Goal: Check status: Check status

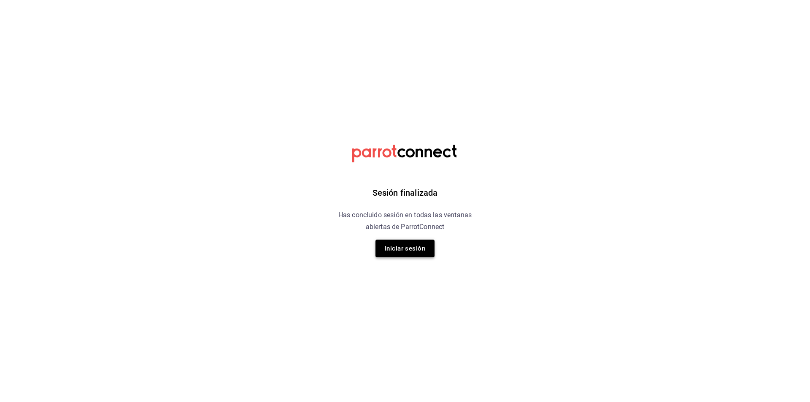
click at [406, 253] on button "Iniciar sesión" at bounding box center [405, 249] width 59 height 18
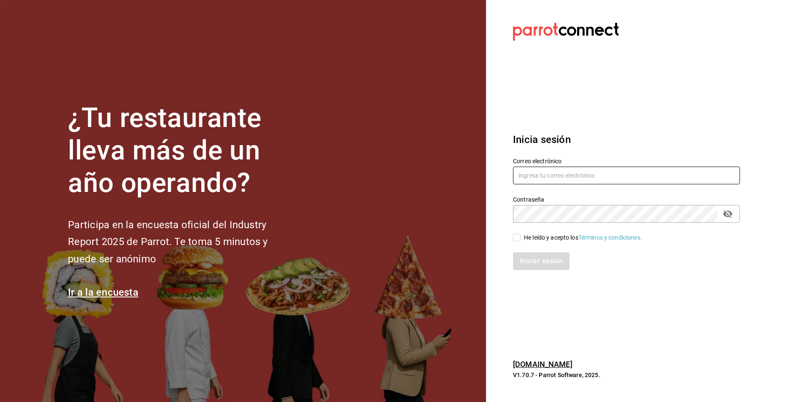
click at [553, 171] on input "text" at bounding box center [626, 176] width 227 height 18
paste input "[EMAIL_ADDRESS][DOMAIN_NAME]"
type input "[EMAIL_ADDRESS][DOMAIN_NAME]"
click at [515, 233] on label "He leído y acepto los Términos y condiciones." at bounding box center [577, 237] width 129 height 9
click at [515, 234] on input "He leído y acepto los Términos y condiciones." at bounding box center [517, 238] width 8 height 8
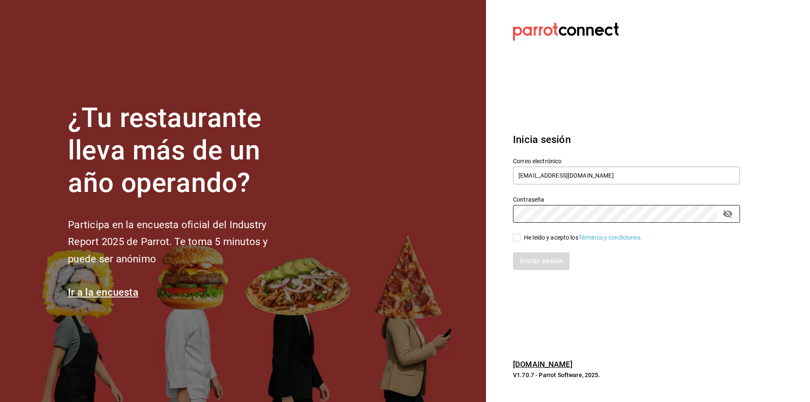
checkbox input "true"
click at [547, 267] on button "Iniciar sesión" at bounding box center [541, 261] width 57 height 18
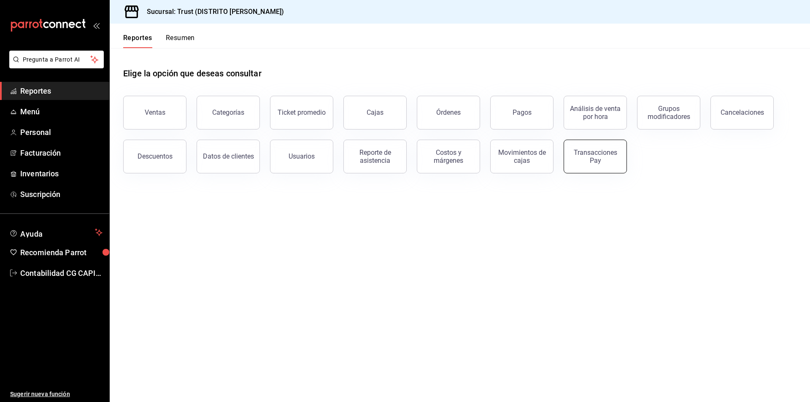
click at [606, 161] on div "Transacciones Pay" at bounding box center [595, 157] width 52 height 16
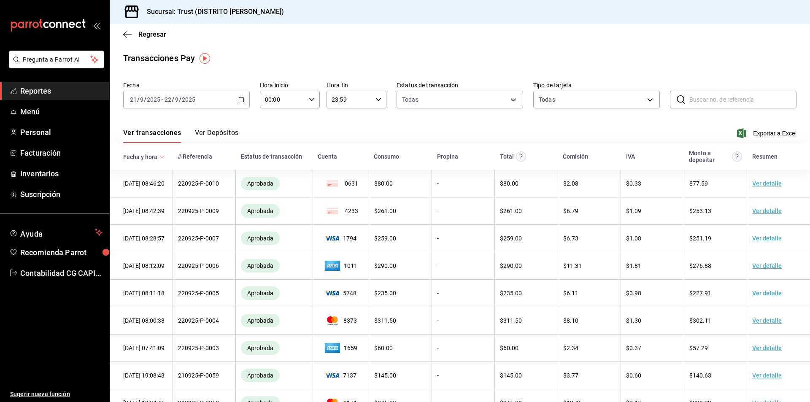
click at [243, 100] on \(Stroke\) "button" at bounding box center [241, 100] width 5 height 5
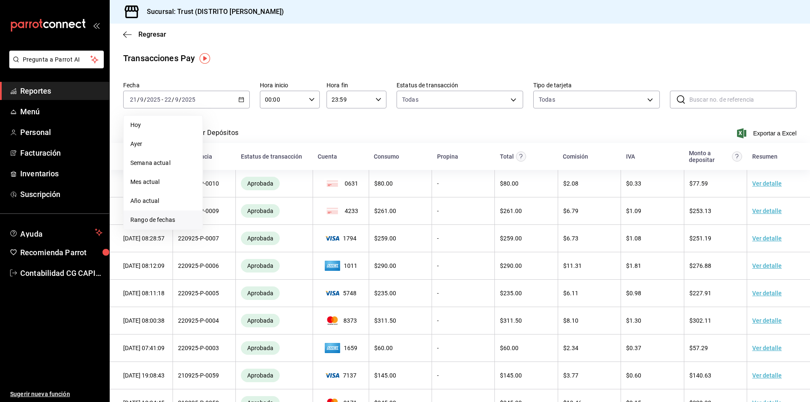
click at [165, 220] on span "Rango de fechas" at bounding box center [162, 220] width 65 height 9
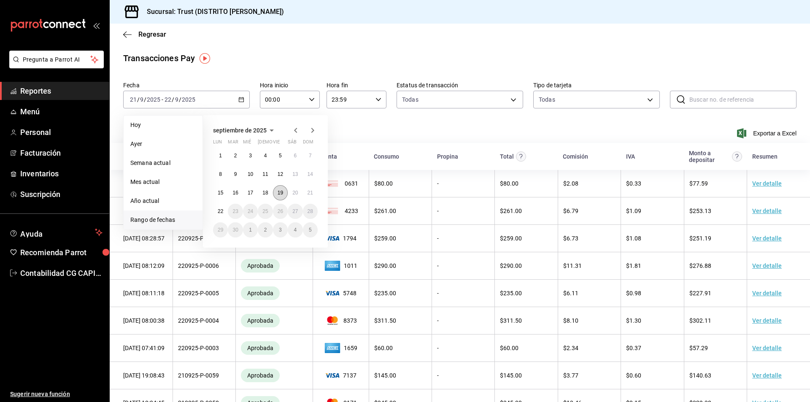
click at [278, 190] on abbr "19" at bounding box center [280, 193] width 5 height 6
click at [317, 194] on button "21" at bounding box center [310, 192] width 15 height 15
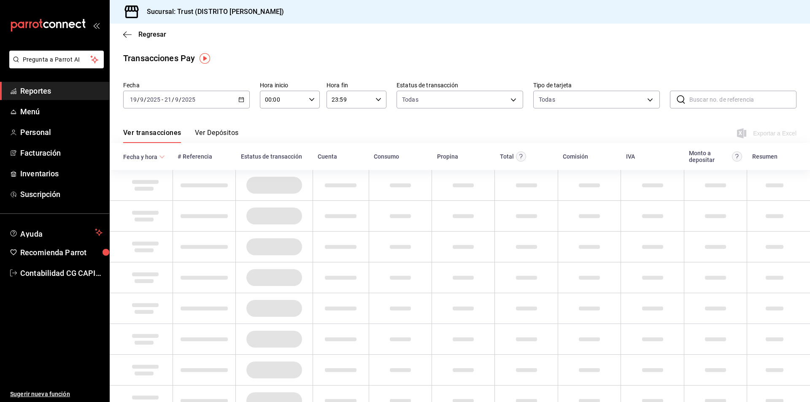
click at [313, 194] on td at bounding box center [341, 185] width 56 height 31
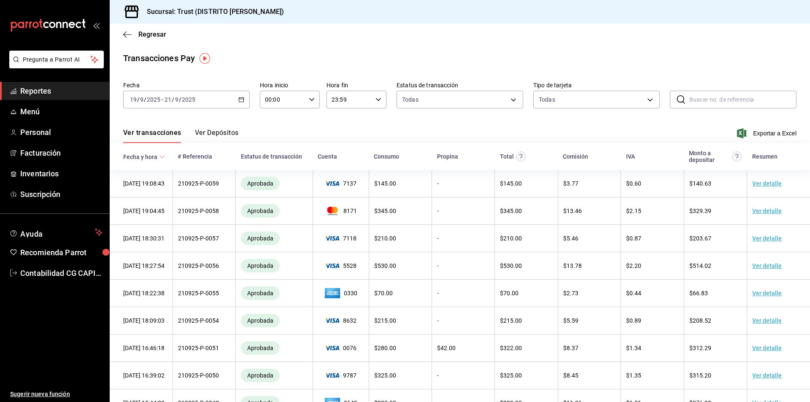
click at [220, 135] on button "Ver Depósitos" at bounding box center [217, 136] width 44 height 14
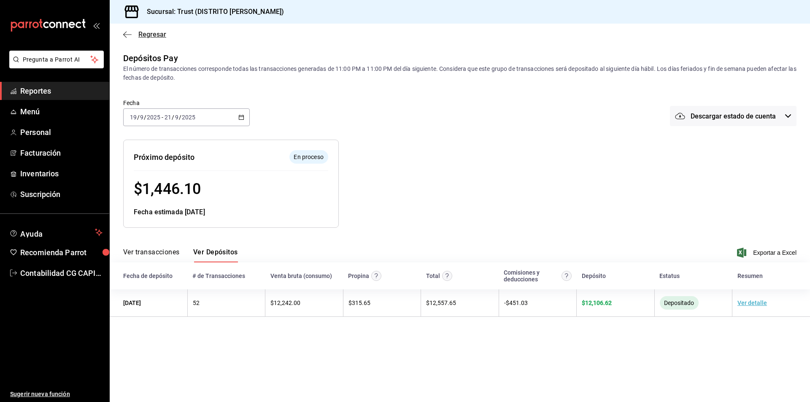
click at [128, 36] on icon "button" at bounding box center [127, 35] width 8 height 8
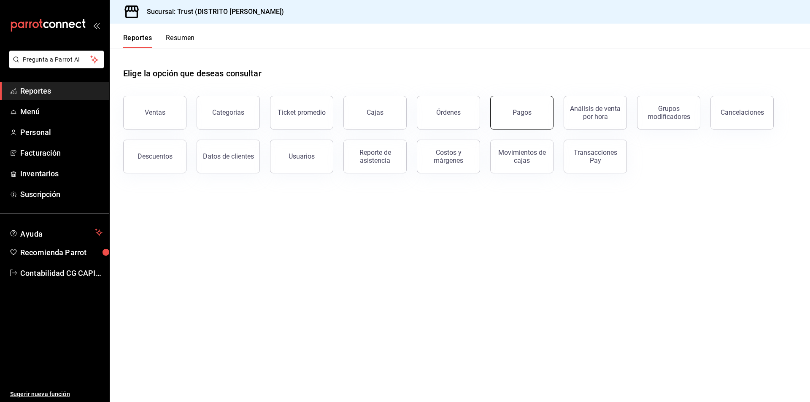
click at [536, 122] on button "Pagos" at bounding box center [521, 113] width 63 height 34
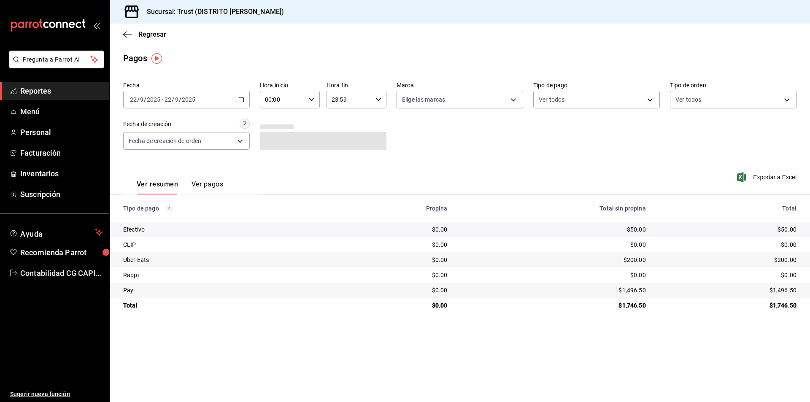
click at [245, 103] on div "2025-09-22 22 / 9 / 2025 - 2025-09-22 22 / 9 / 2025" at bounding box center [186, 100] width 127 height 18
click at [160, 219] on span "Rango de fechas" at bounding box center [162, 220] width 65 height 9
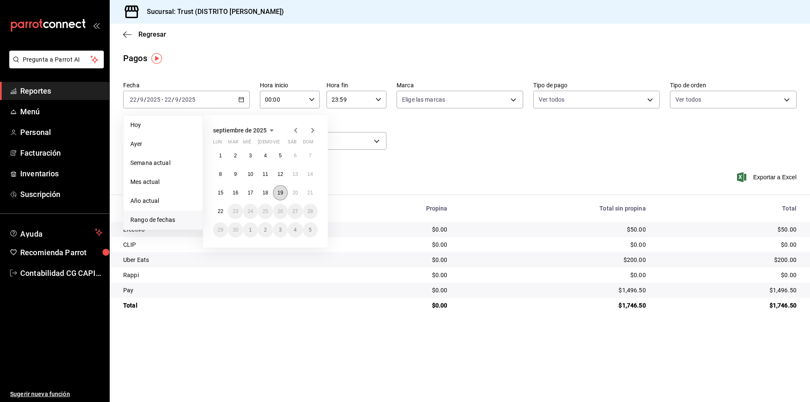
click at [279, 195] on abbr "19" at bounding box center [280, 193] width 5 height 6
click at [312, 195] on abbr "21" at bounding box center [310, 193] width 5 height 6
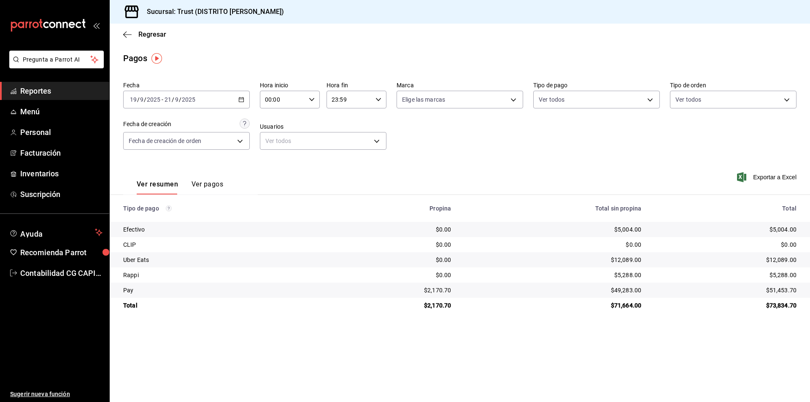
click at [210, 182] on button "Ver pagos" at bounding box center [208, 187] width 32 height 14
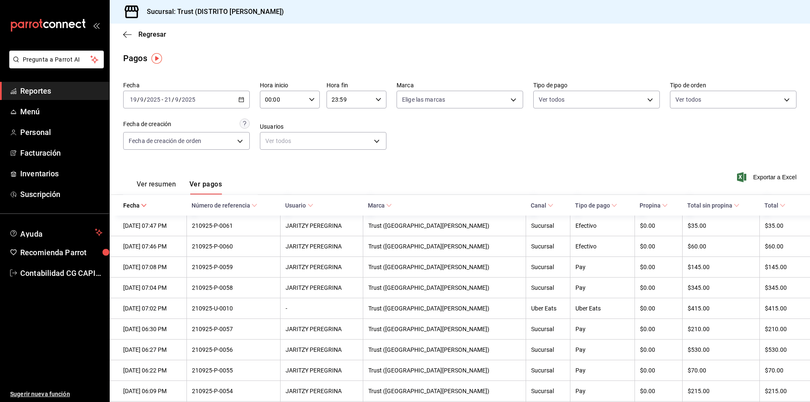
click at [153, 188] on button "Ver resumen" at bounding box center [156, 187] width 39 height 14
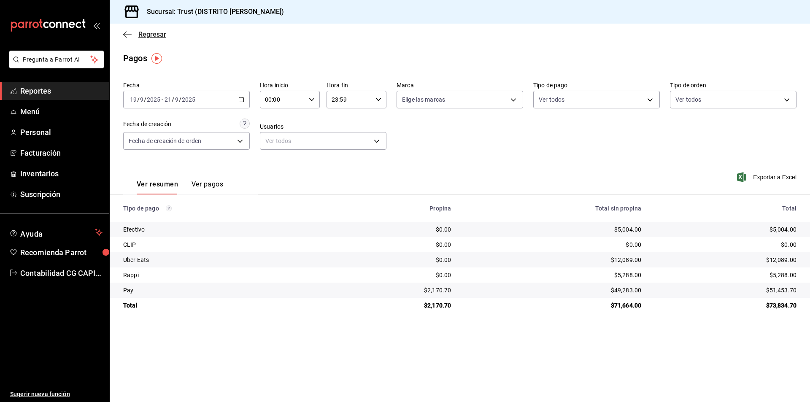
click at [123, 38] on icon "button" at bounding box center [127, 35] width 8 height 8
